Goal: Entertainment & Leisure: Consume media (video, audio)

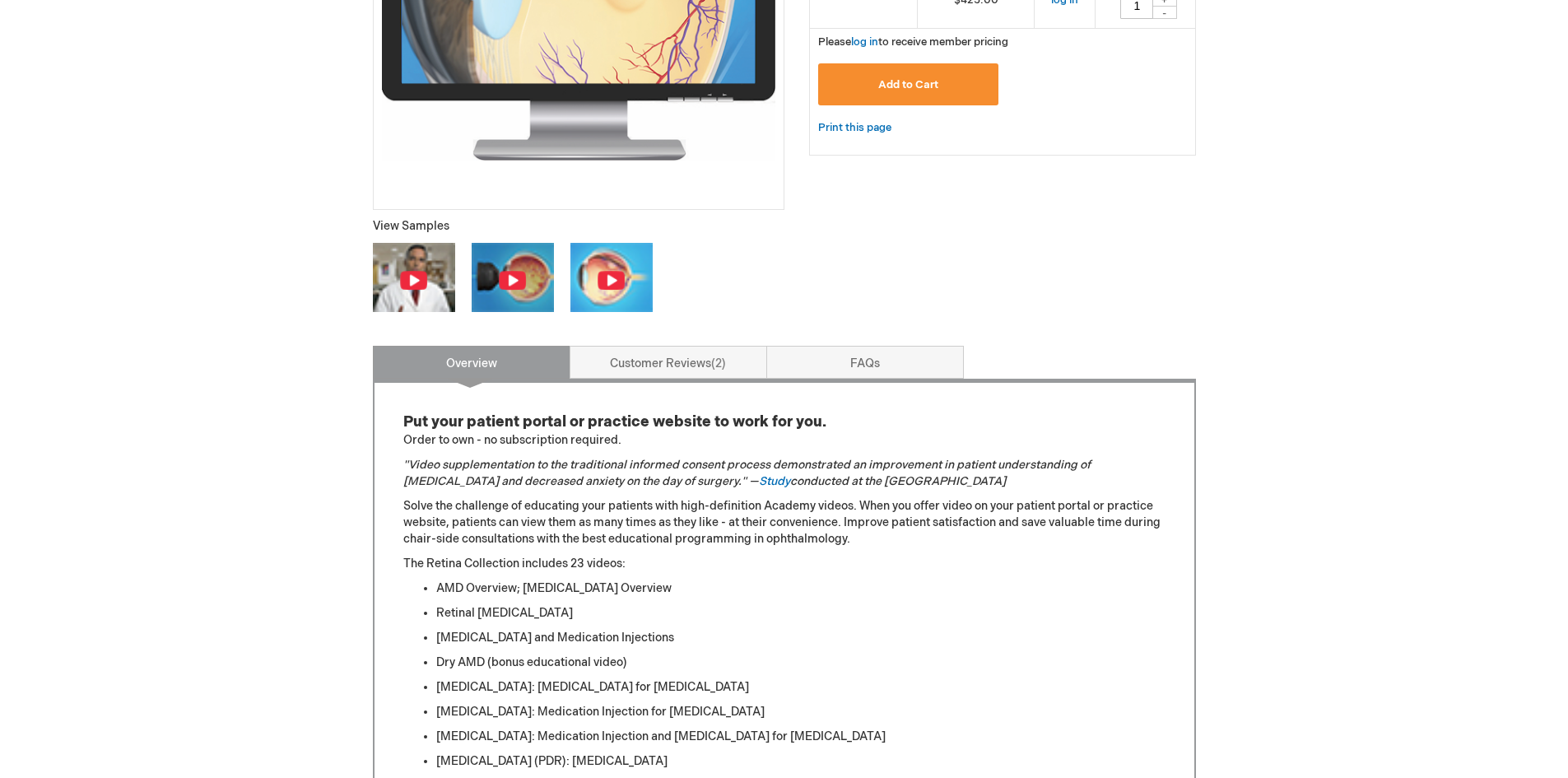
scroll to position [412, 0]
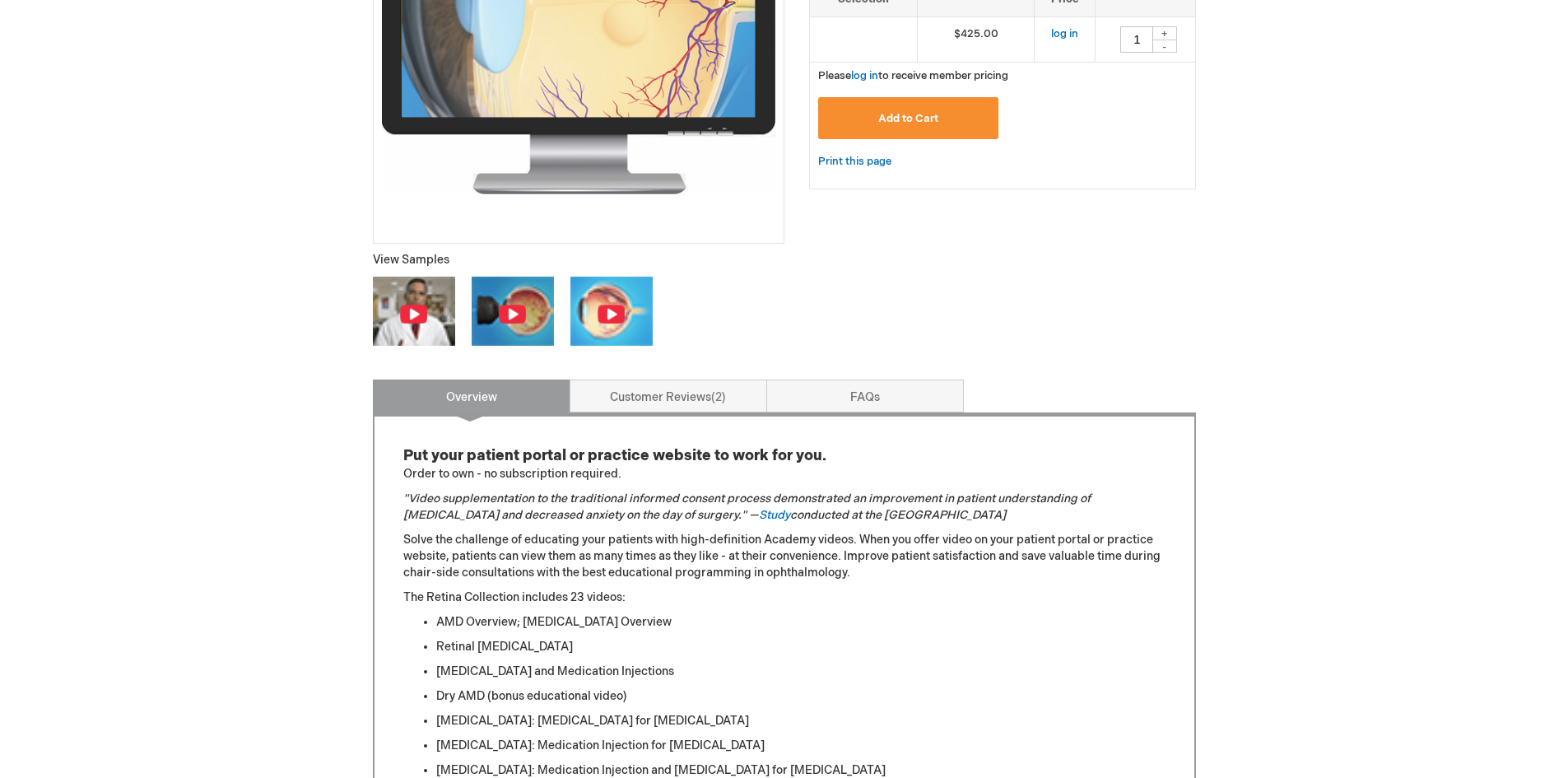
click at [524, 322] on img at bounding box center [512, 314] width 29 height 21
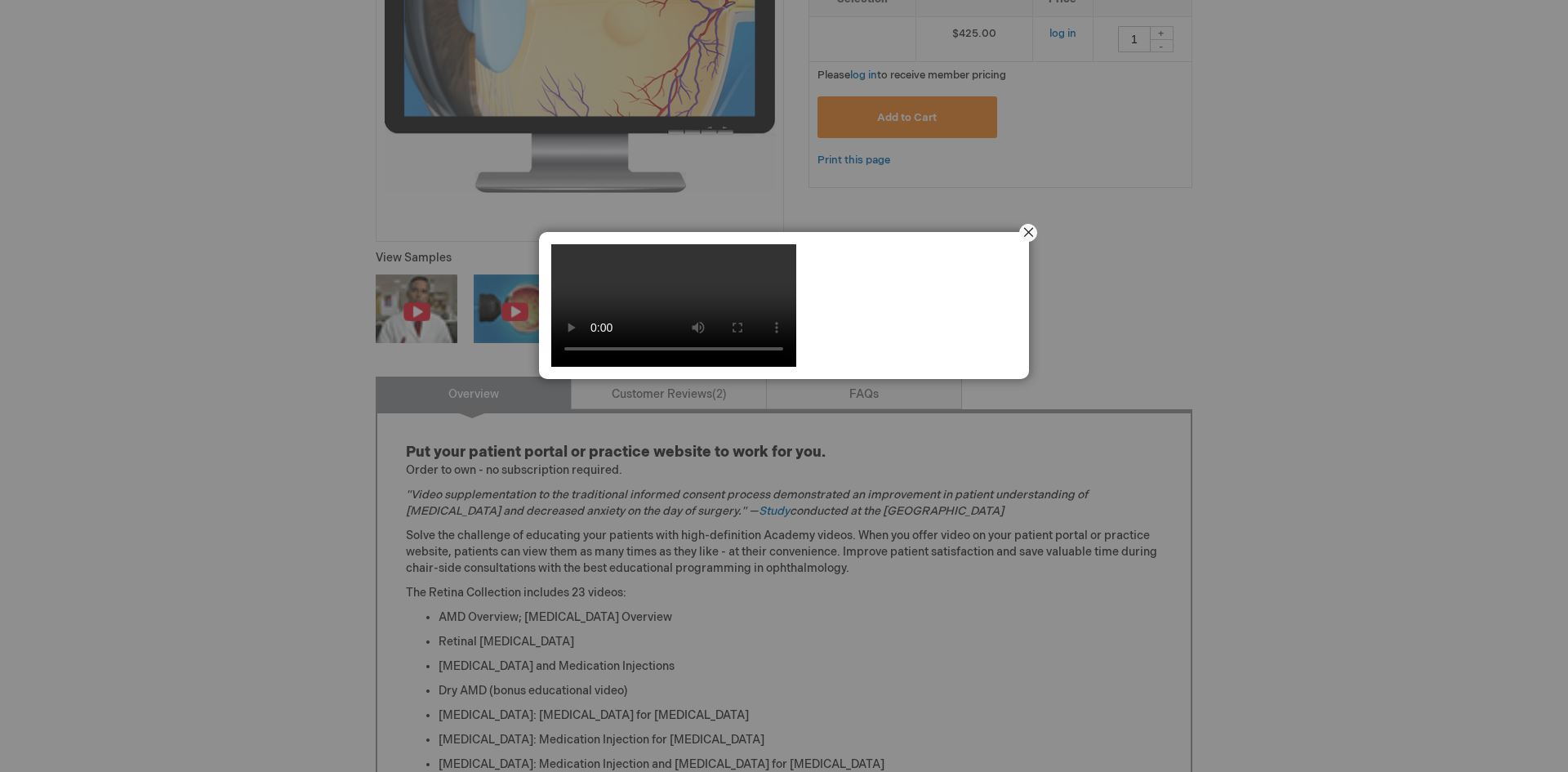
click at [1033, 229] on button "Close" at bounding box center [1028, 233] width 51 height 51
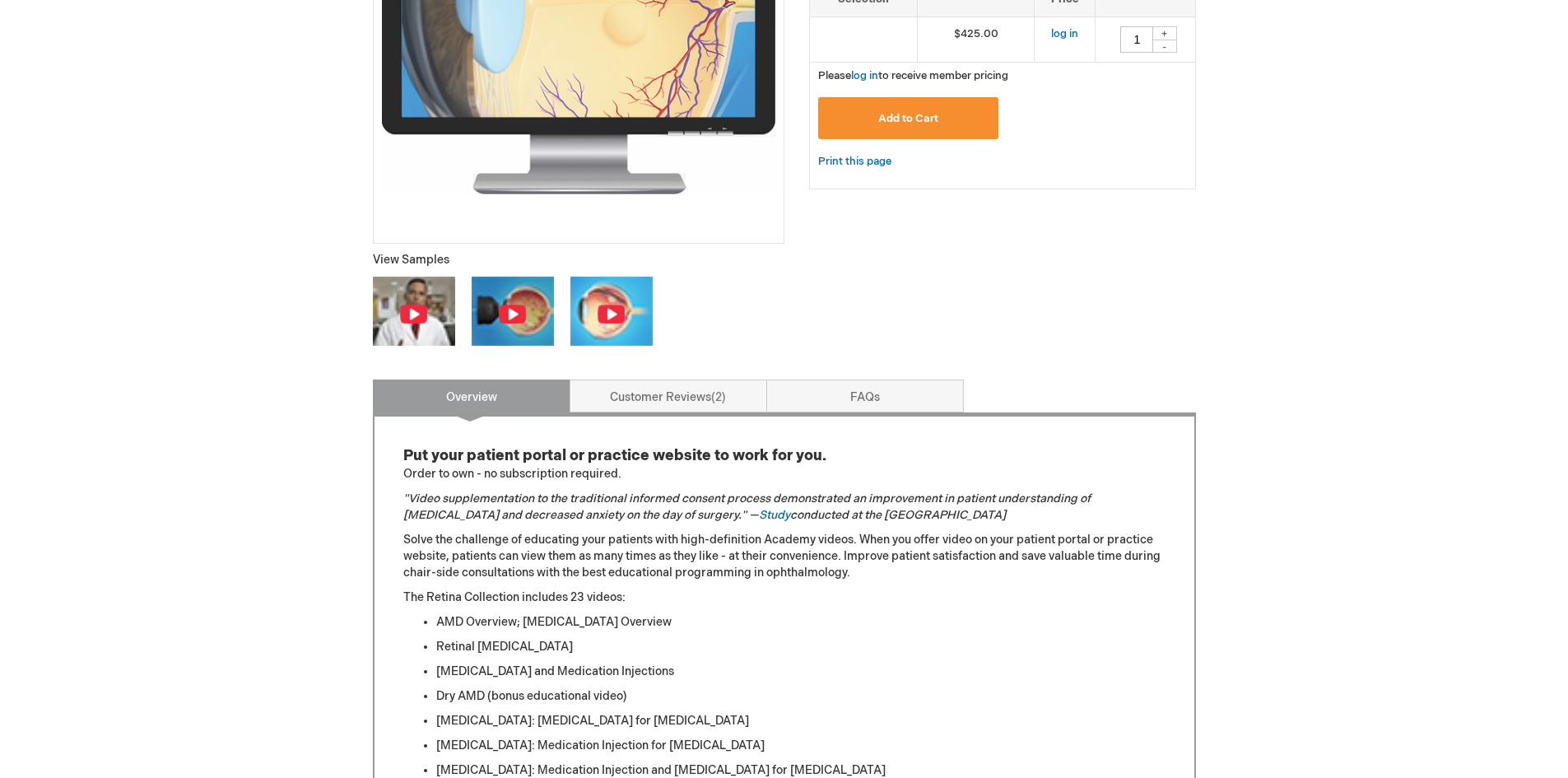
click at [519, 319] on img at bounding box center [512, 314] width 29 height 21
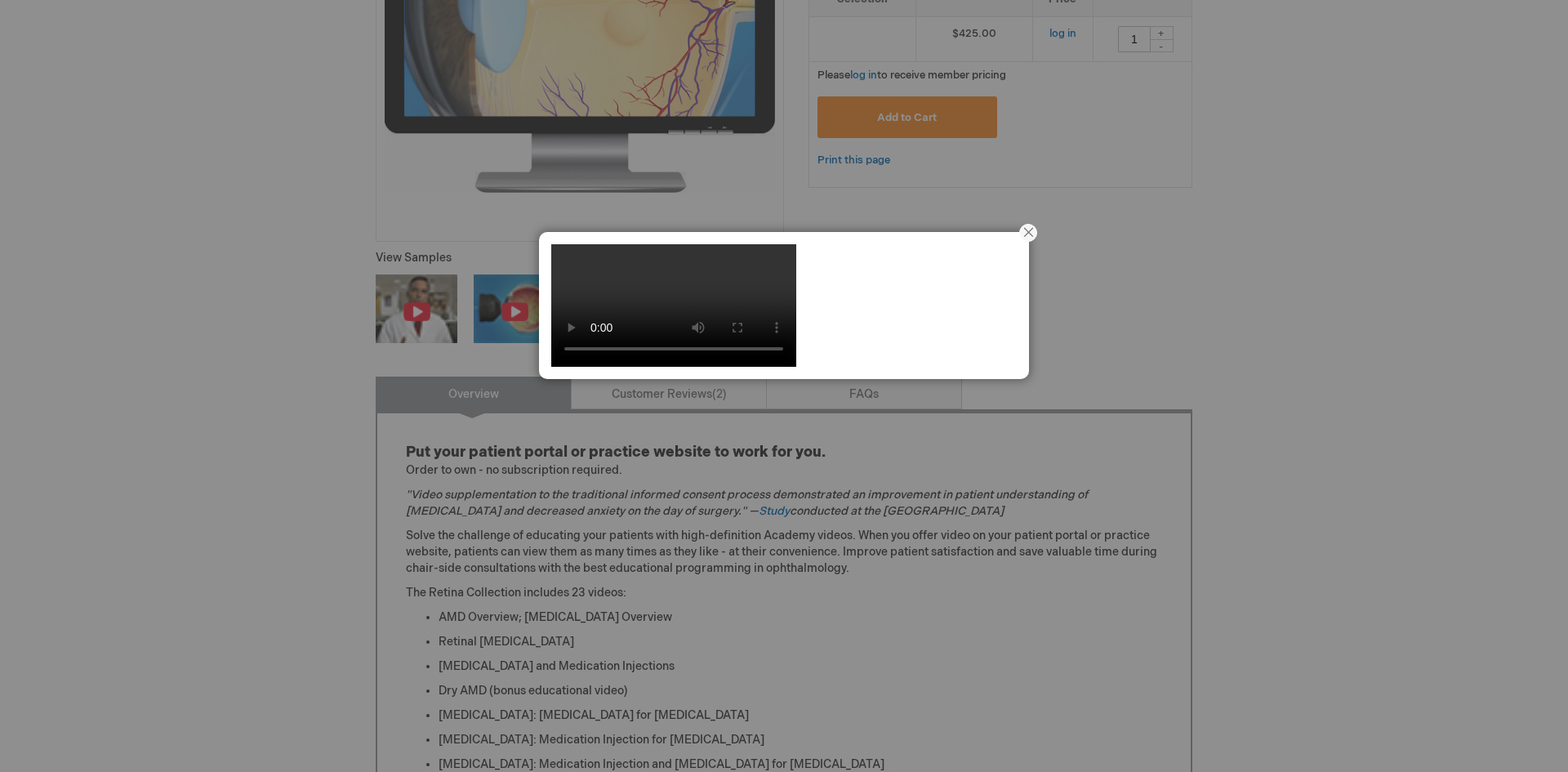
click at [1032, 231] on button "Close" at bounding box center [1028, 233] width 51 height 51
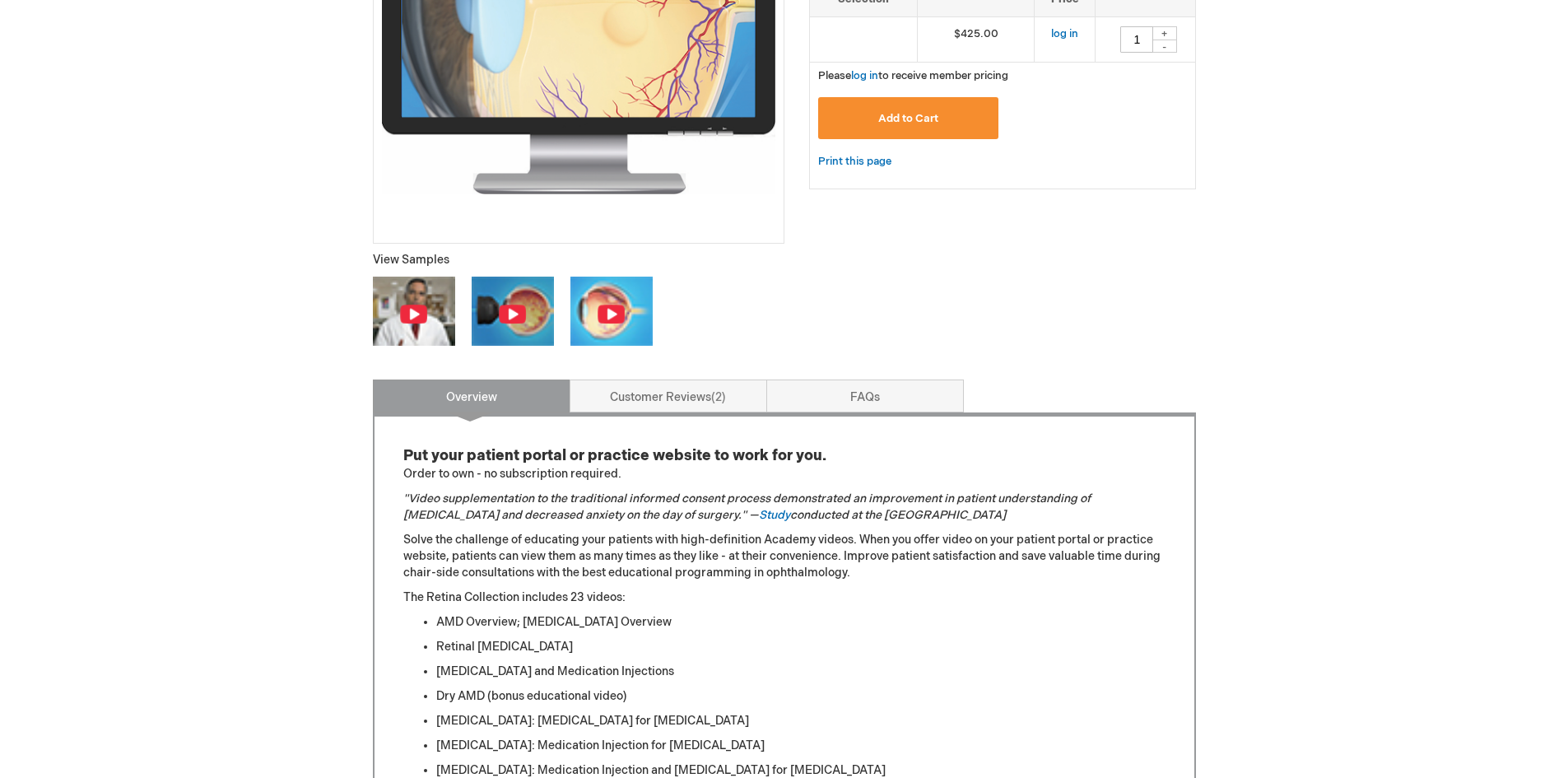
click at [421, 313] on img at bounding box center [413, 314] width 29 height 21
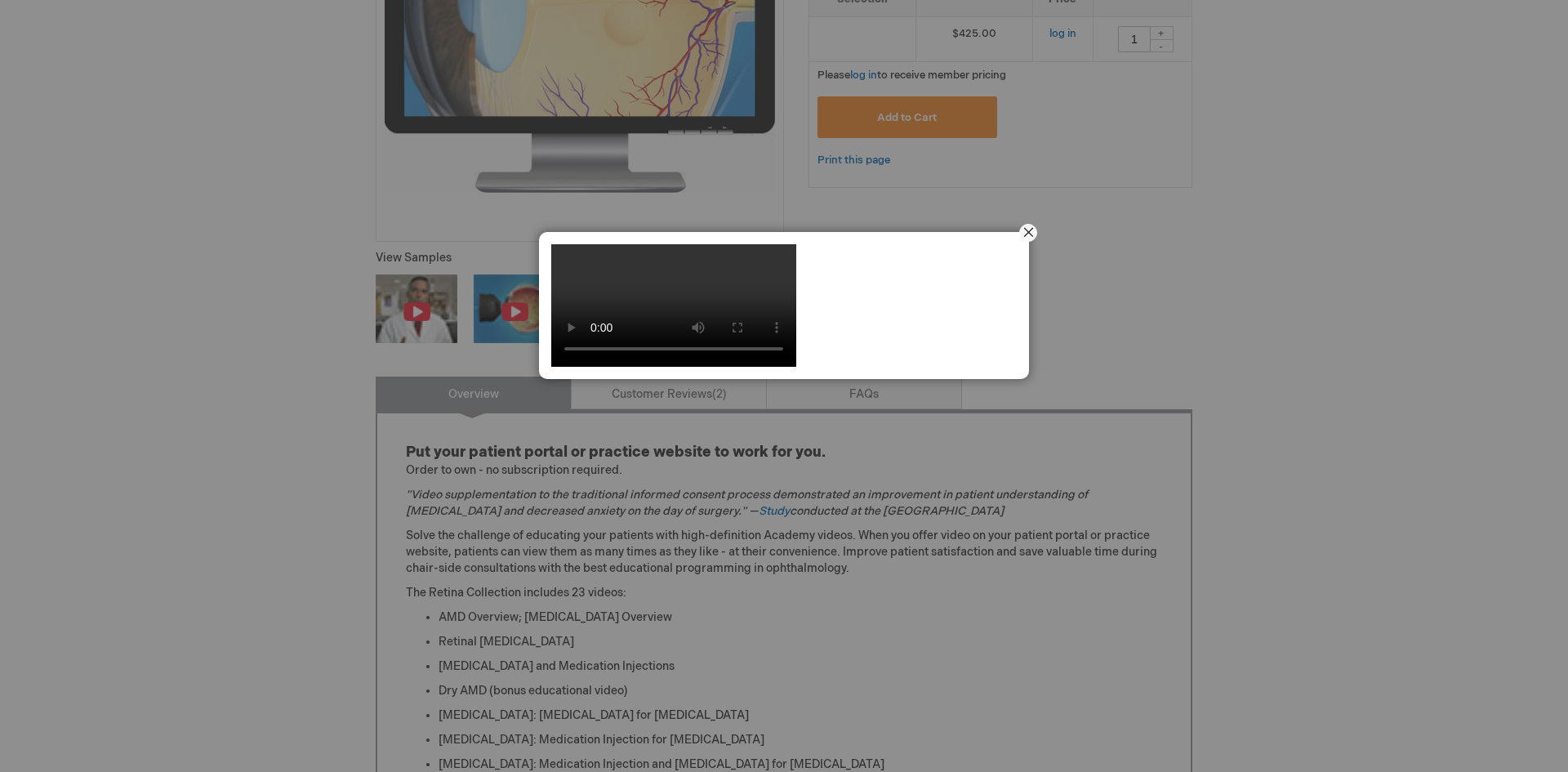
click at [1035, 223] on button "Close" at bounding box center [1028, 233] width 51 height 51
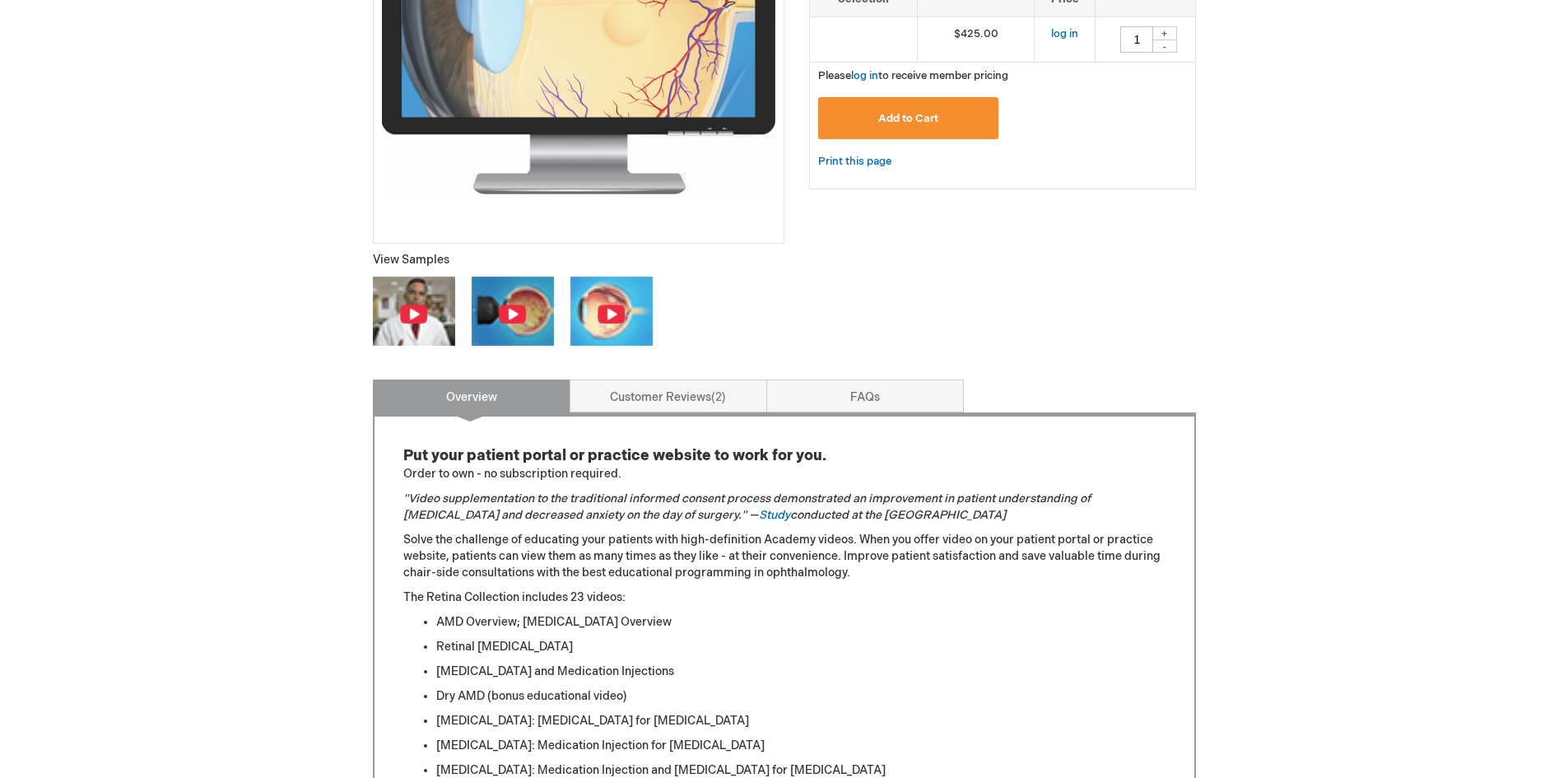
click at [634, 326] on img at bounding box center [611, 310] width 82 height 68
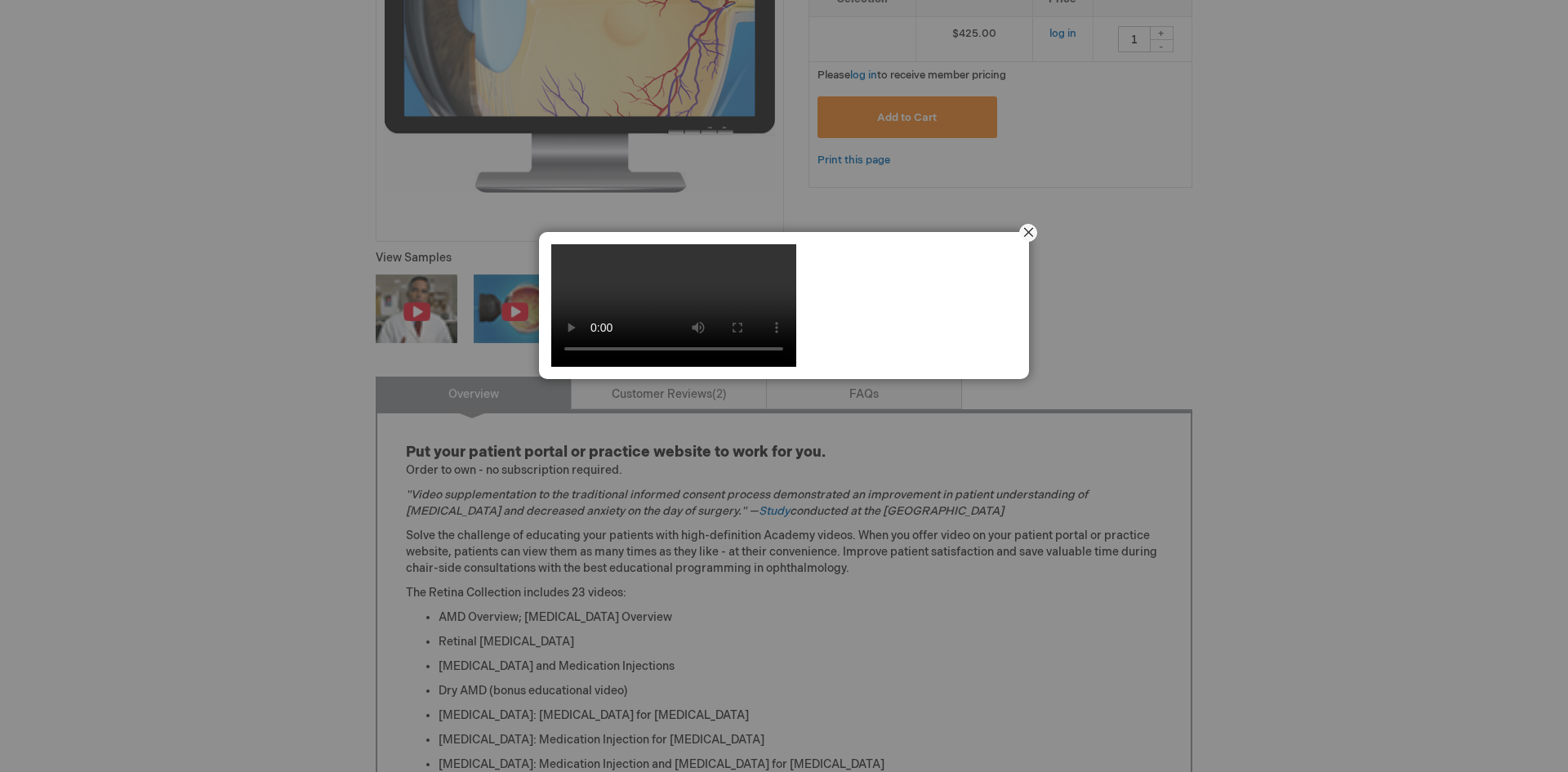
click at [1029, 230] on button "Close" at bounding box center [1028, 233] width 51 height 51
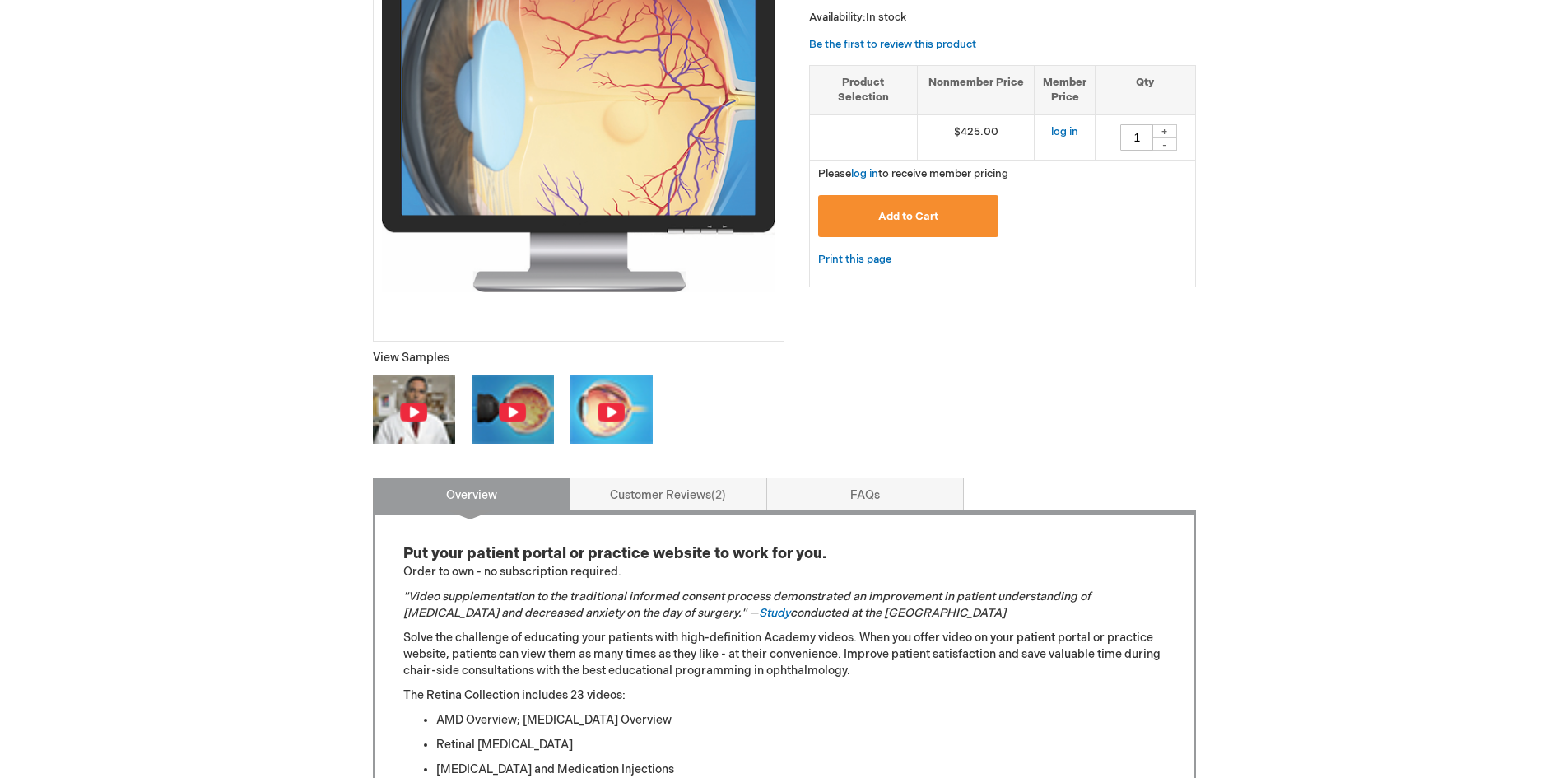
scroll to position [247, 0]
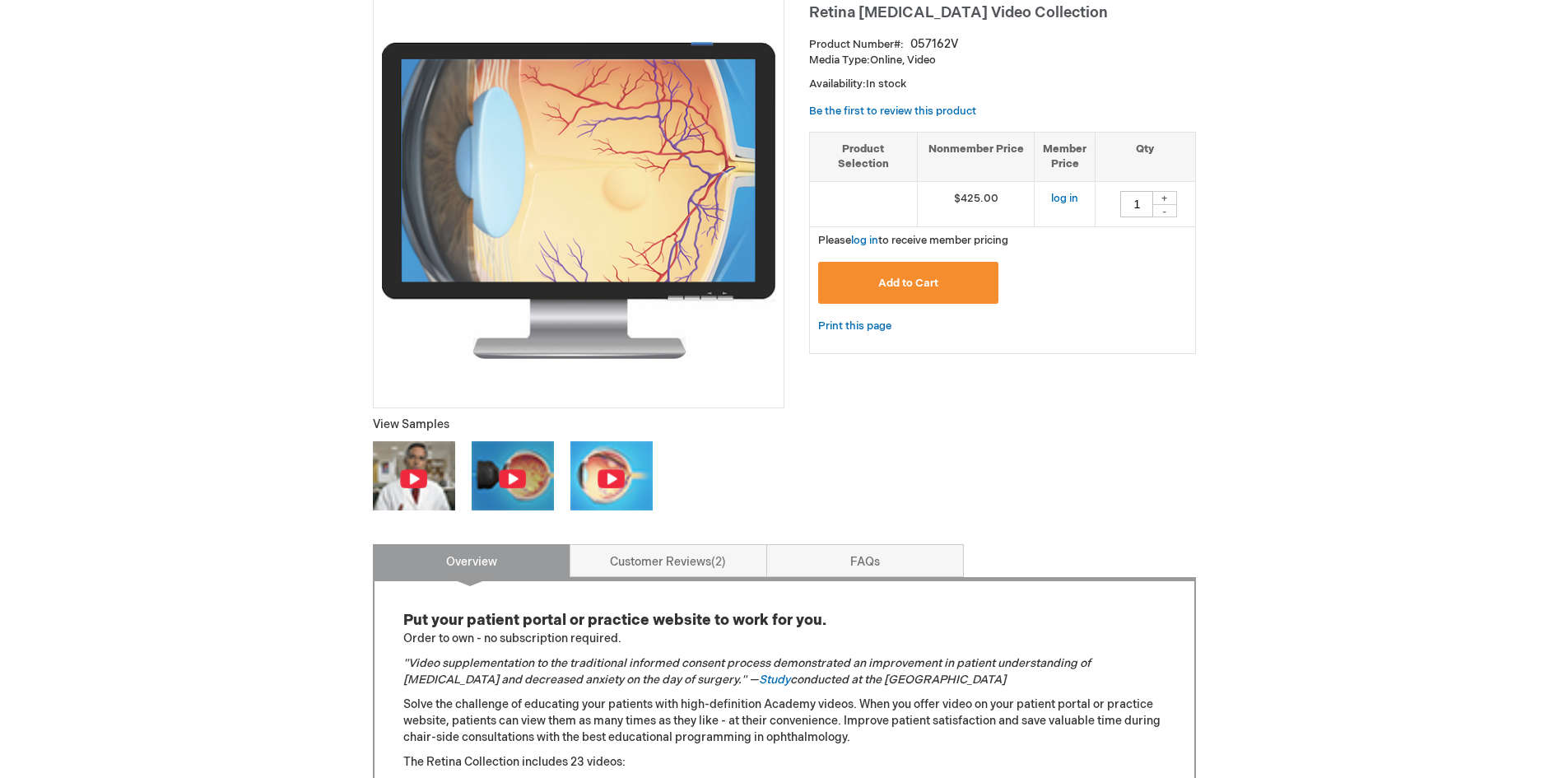
click at [619, 479] on img at bounding box center [610, 479] width 29 height 21
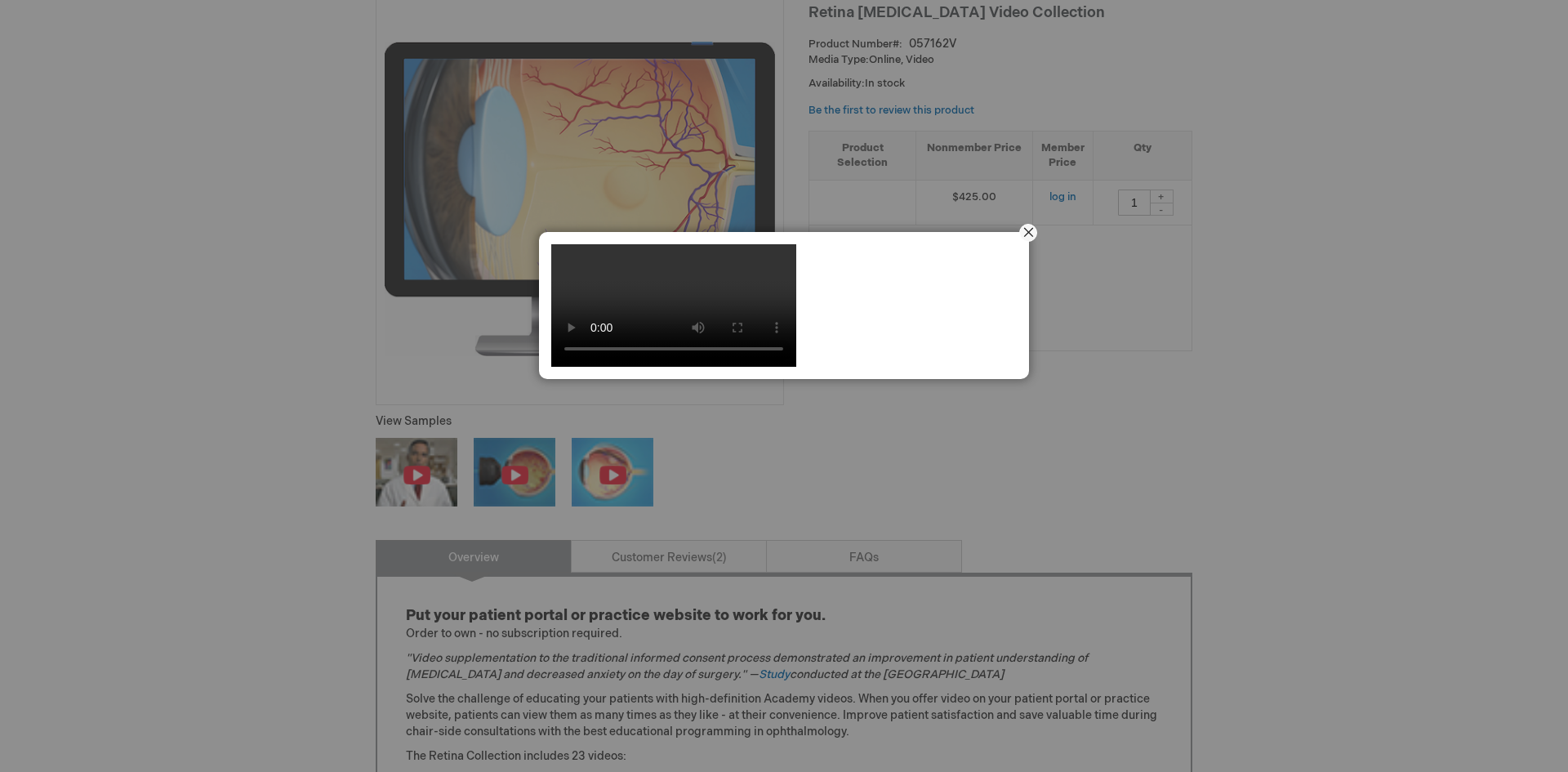
click at [1025, 226] on button "Close" at bounding box center [1028, 233] width 51 height 51
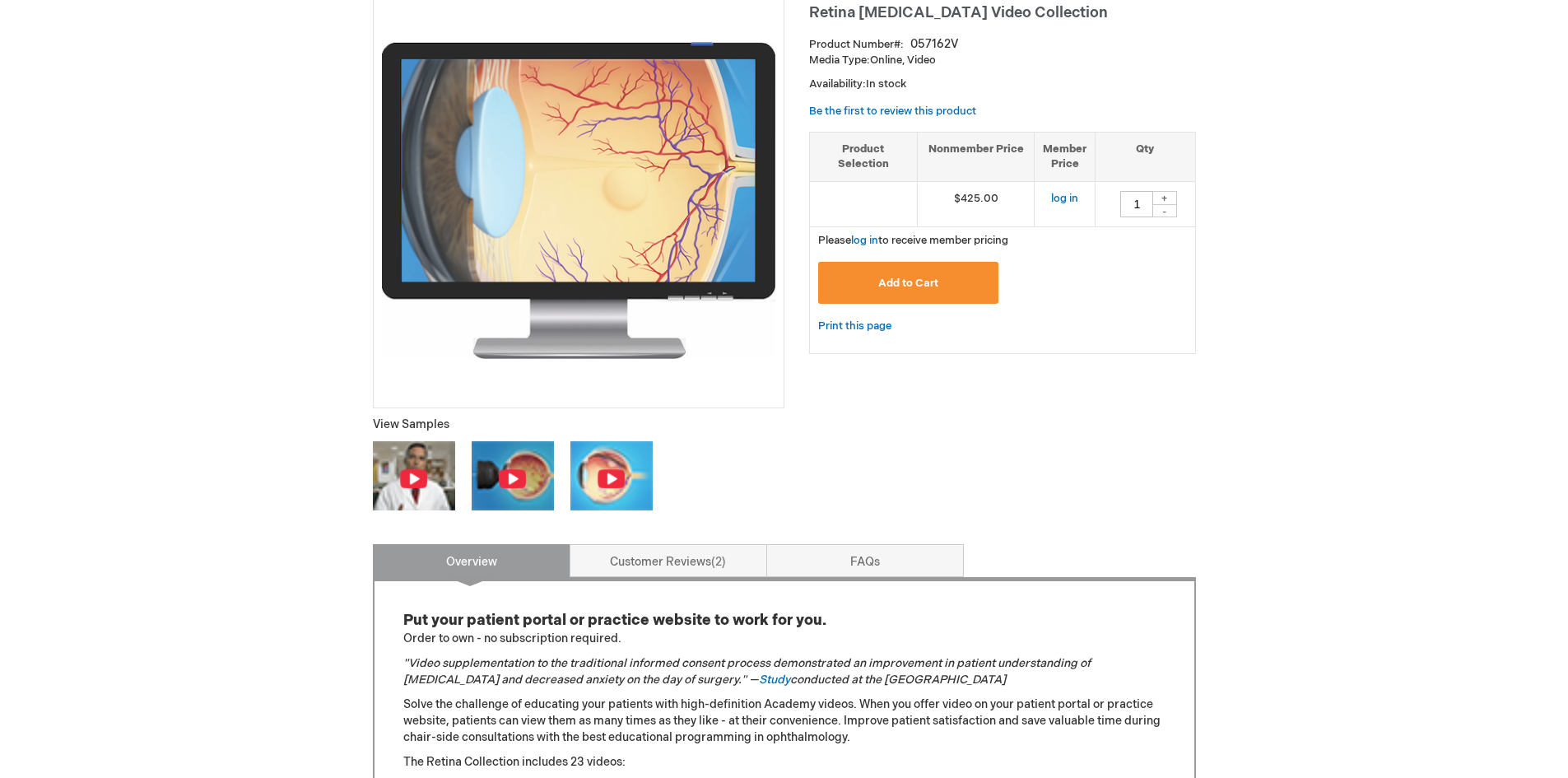
scroll to position [412, 0]
